Goal: Communication & Community: Answer question/provide support

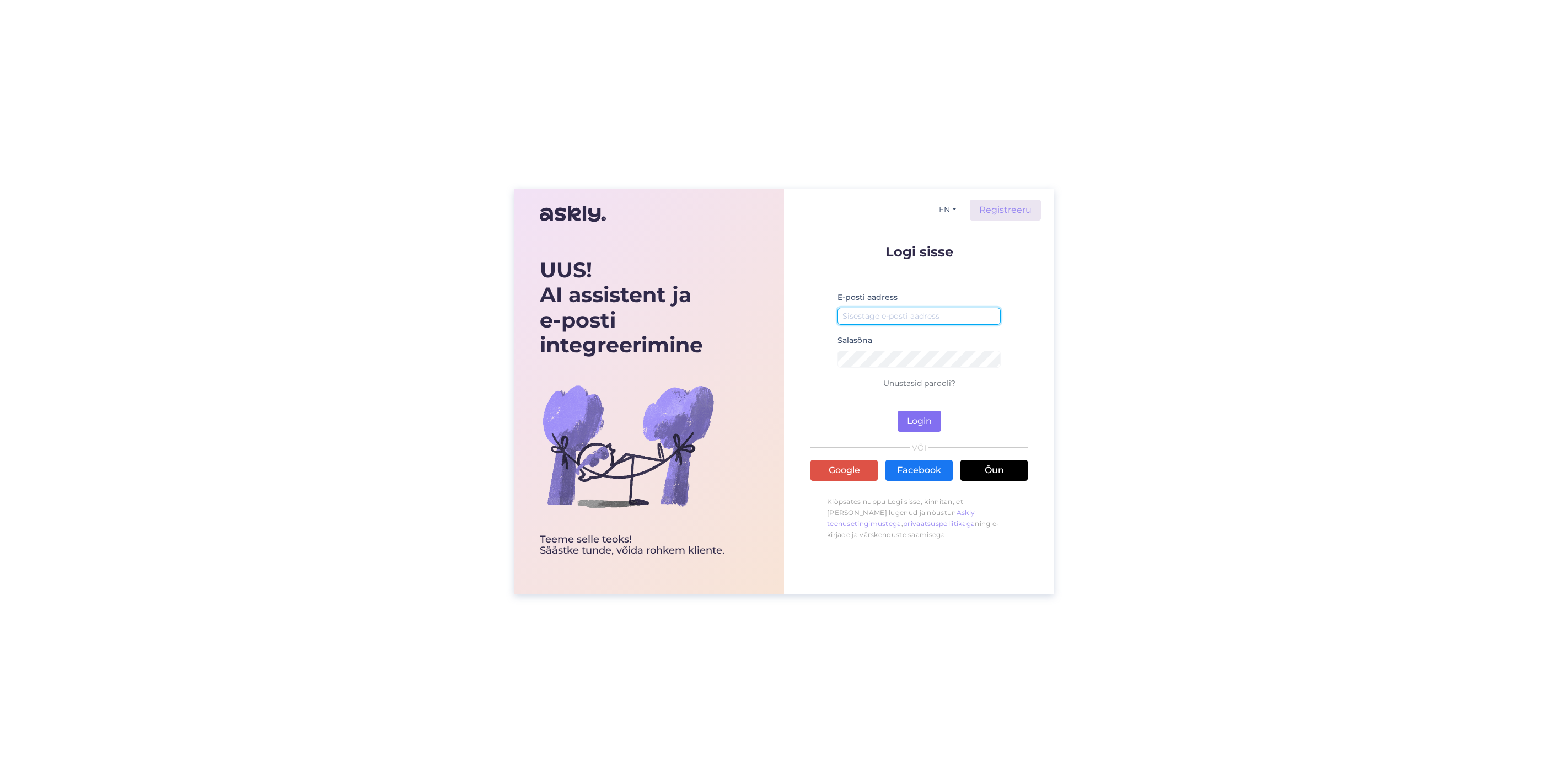
type input "viljandi@webshop.ee"
click at [938, 412] on button "Login" at bounding box center [919, 421] width 44 height 21
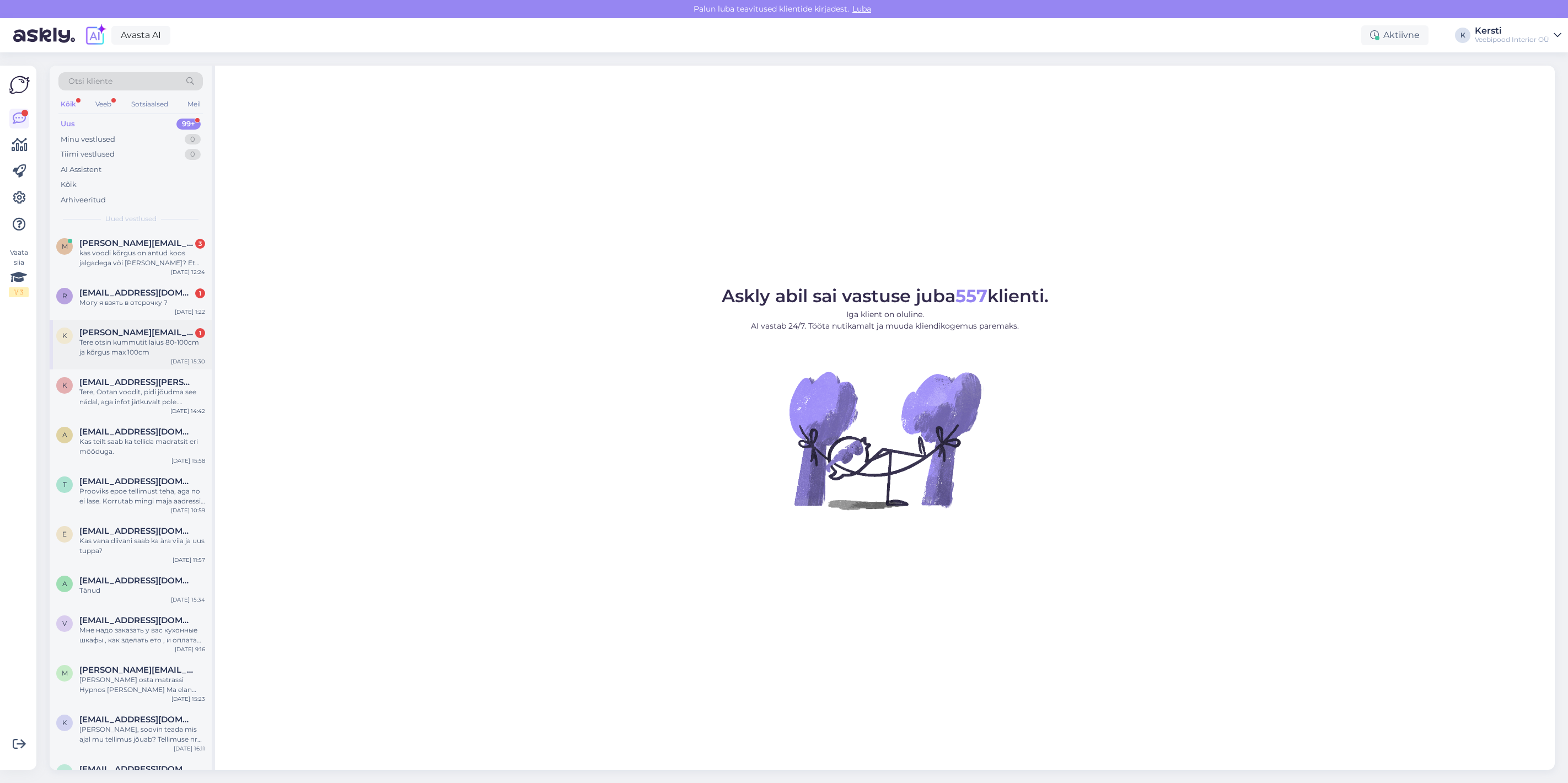
click at [175, 340] on div "Tere otsin kummutit laius 80-100cm ja kõrgus max 100cm" at bounding box center [142, 348] width 125 height 20
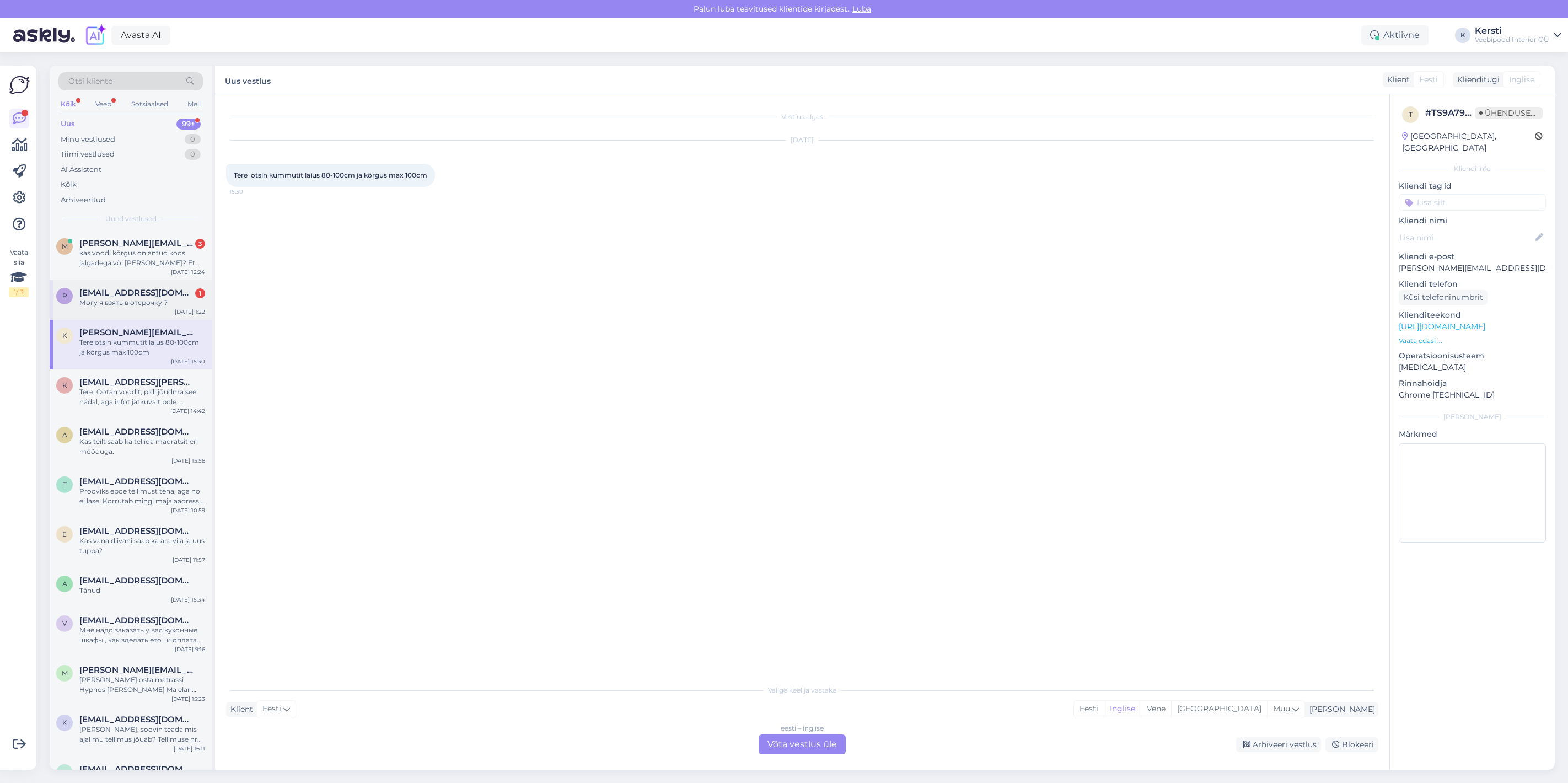
click at [150, 295] on span "[EMAIL_ADDRESS][DOMAIN_NAME]" at bounding box center [136, 293] width 115 height 10
click at [149, 237] on div "m marieta.mannilaan@mail.ee 3 kas voodi kõrgus on antud koos jalgadega või ilma…" at bounding box center [131, 256] width 162 height 50
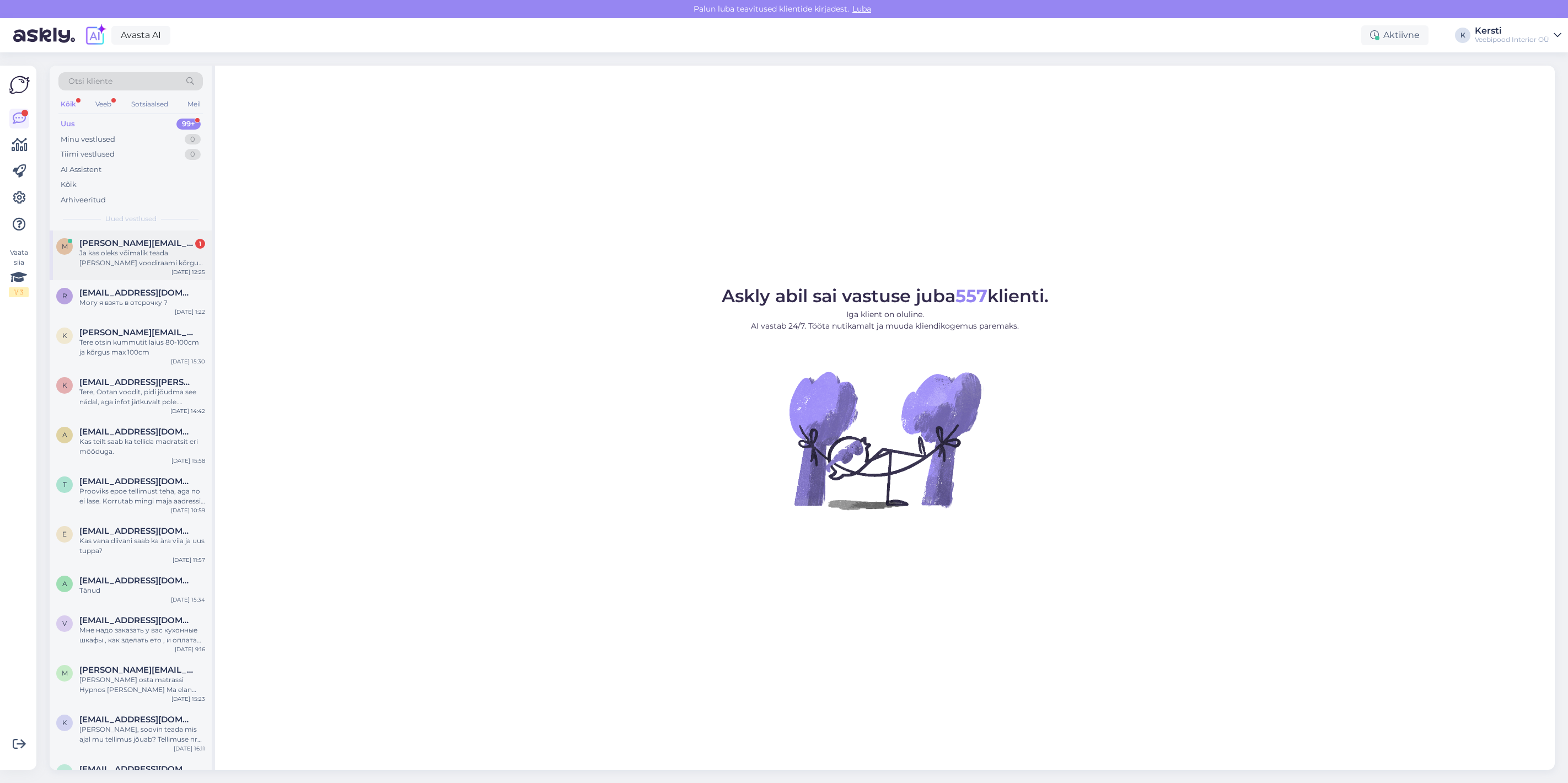
click at [113, 250] on div "Ja kas oleks võimalik teada [PERSON_NAME] voodiraami kõrgus ([PERSON_NAME] peat…" at bounding box center [142, 258] width 125 height 20
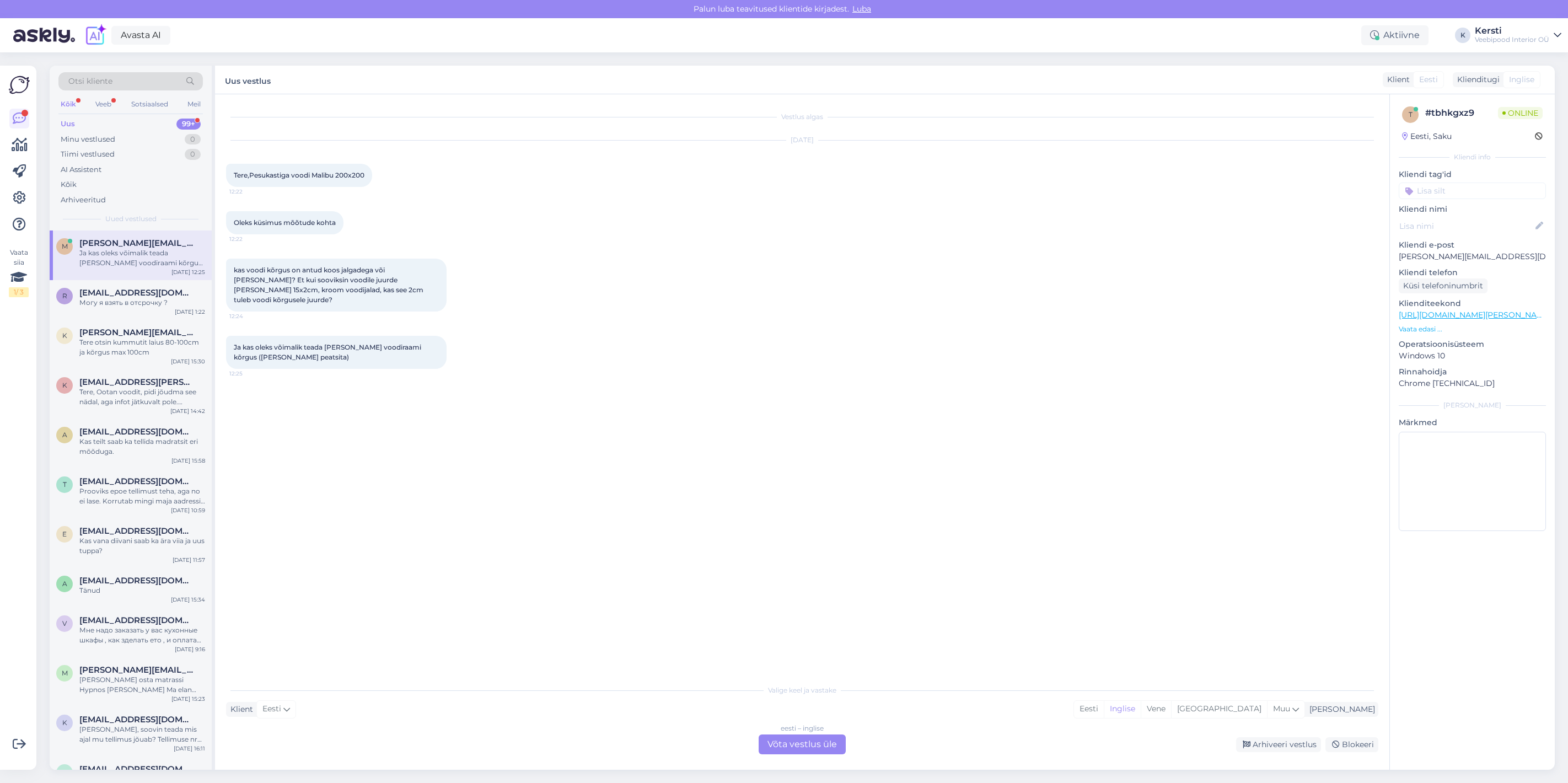
click at [799, 730] on div "eesti – inglise" at bounding box center [802, 728] width 43 height 10
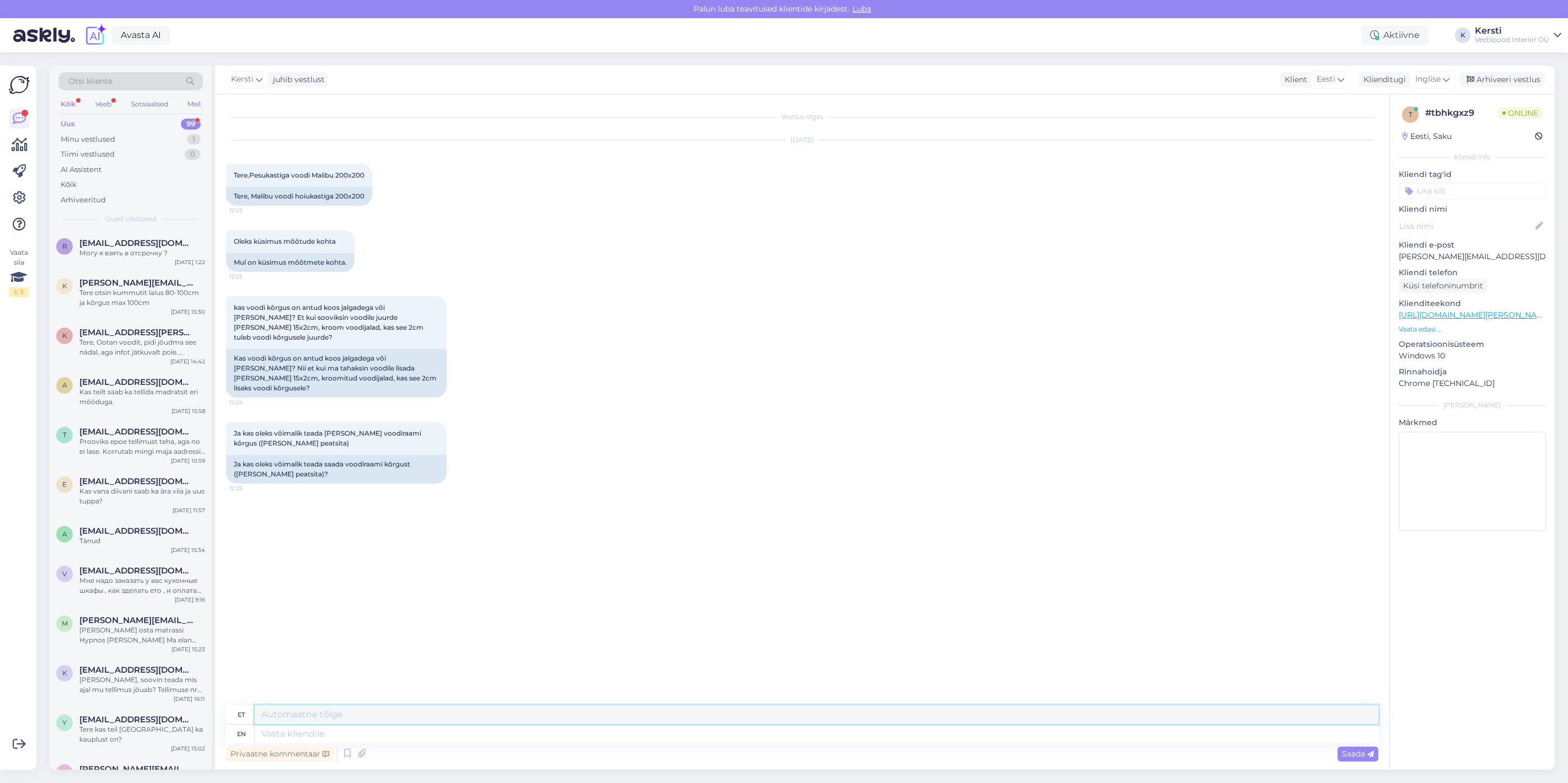
click at [344, 714] on textarea at bounding box center [816, 715] width 1123 height 19
type textarea "Tere, uurime tehasest."
click at [1361, 760] on div "Saada" at bounding box center [1357, 754] width 41 height 15
click at [1441, 78] on div "Inglise" at bounding box center [1432, 79] width 46 height 17
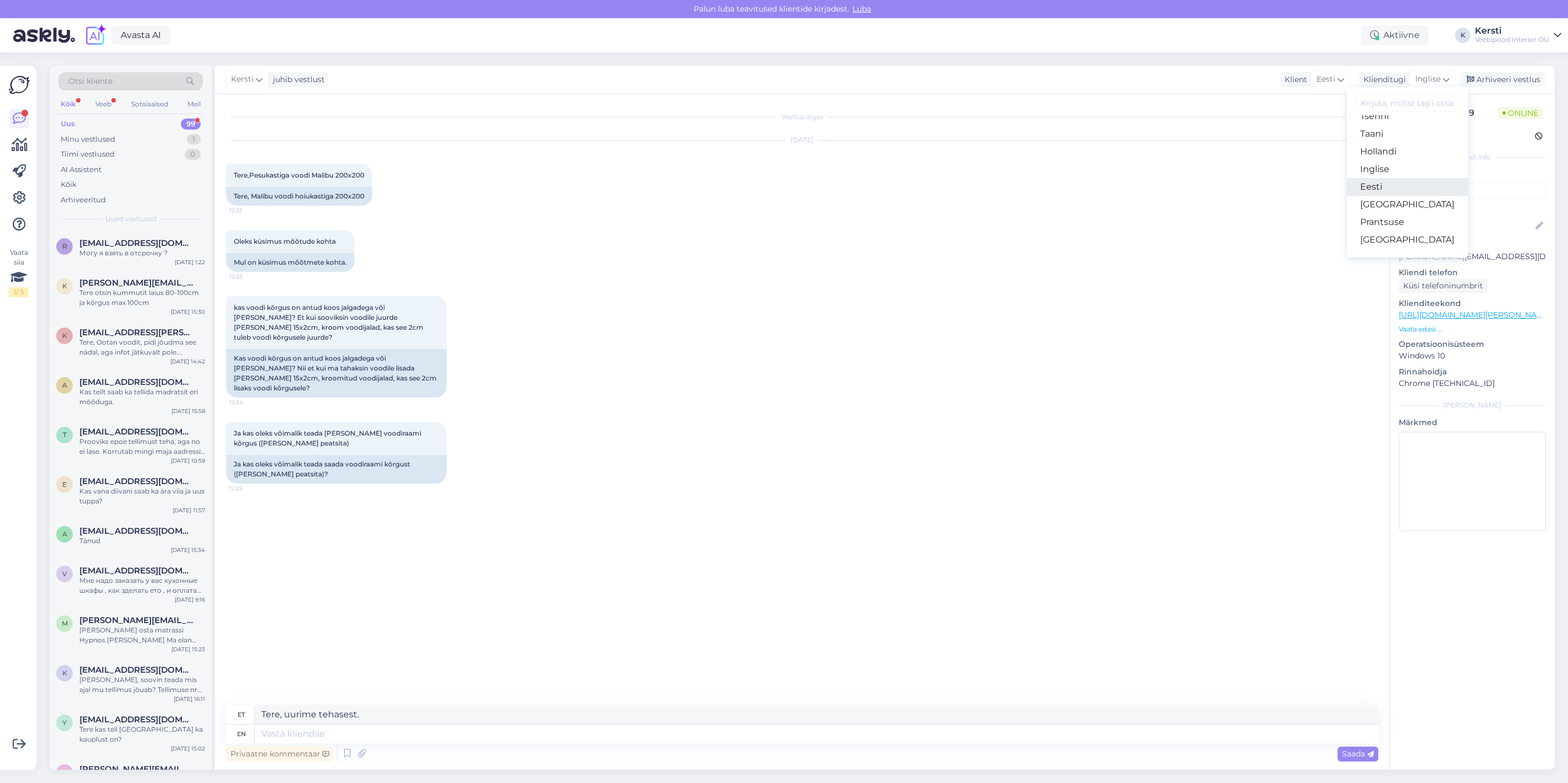
click at [1396, 187] on link "Eesti" at bounding box center [1407, 187] width 121 height 17
drag, startPoint x: 440, startPoint y: 737, endPoint x: 447, endPoint y: 739, distance: 7.3
click at [441, 737] on textarea at bounding box center [802, 731] width 1152 height 23
type textarea "Tere, uurime tehasest."
click at [1360, 757] on font "Saada" at bounding box center [1353, 753] width 23 height 10
